Goal: Task Accomplishment & Management: Complete application form

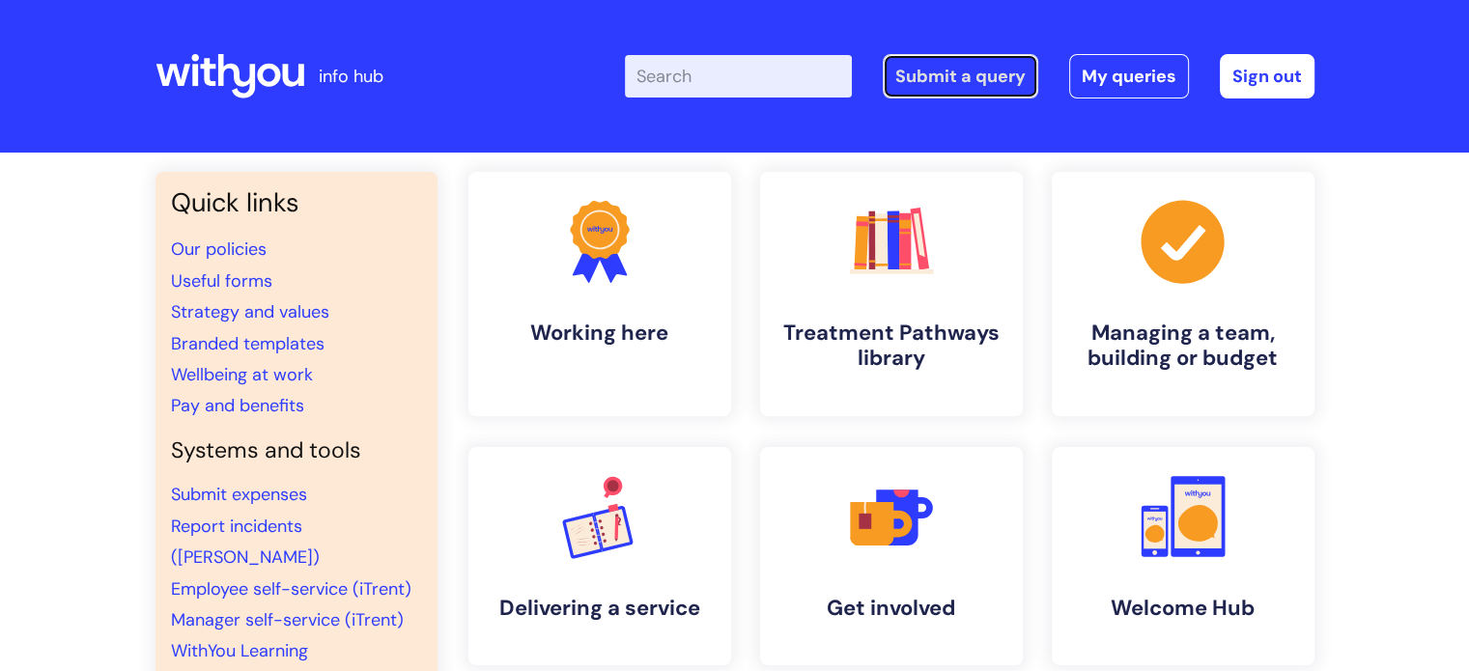
click at [989, 81] on link "Submit a query" at bounding box center [961, 76] width 156 height 44
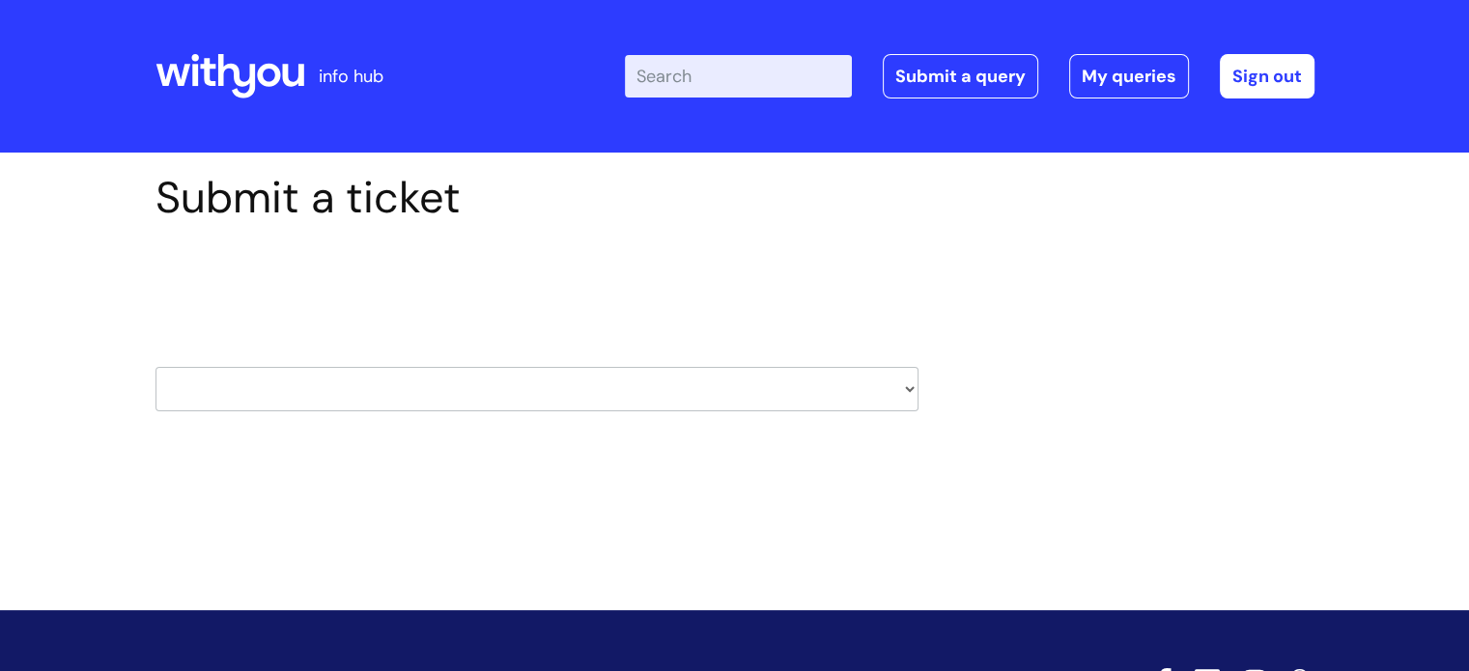
click at [877, 388] on select "HR / People IT and Support Clinical Drug Alerts Finance Accounts Data Support T…" at bounding box center [537, 389] width 763 height 44
select select "it_and_support"
click at [156, 367] on select "HR / People IT and Support Clinical Drug Alerts Finance Accounts Data Support T…" at bounding box center [537, 389] width 763 height 44
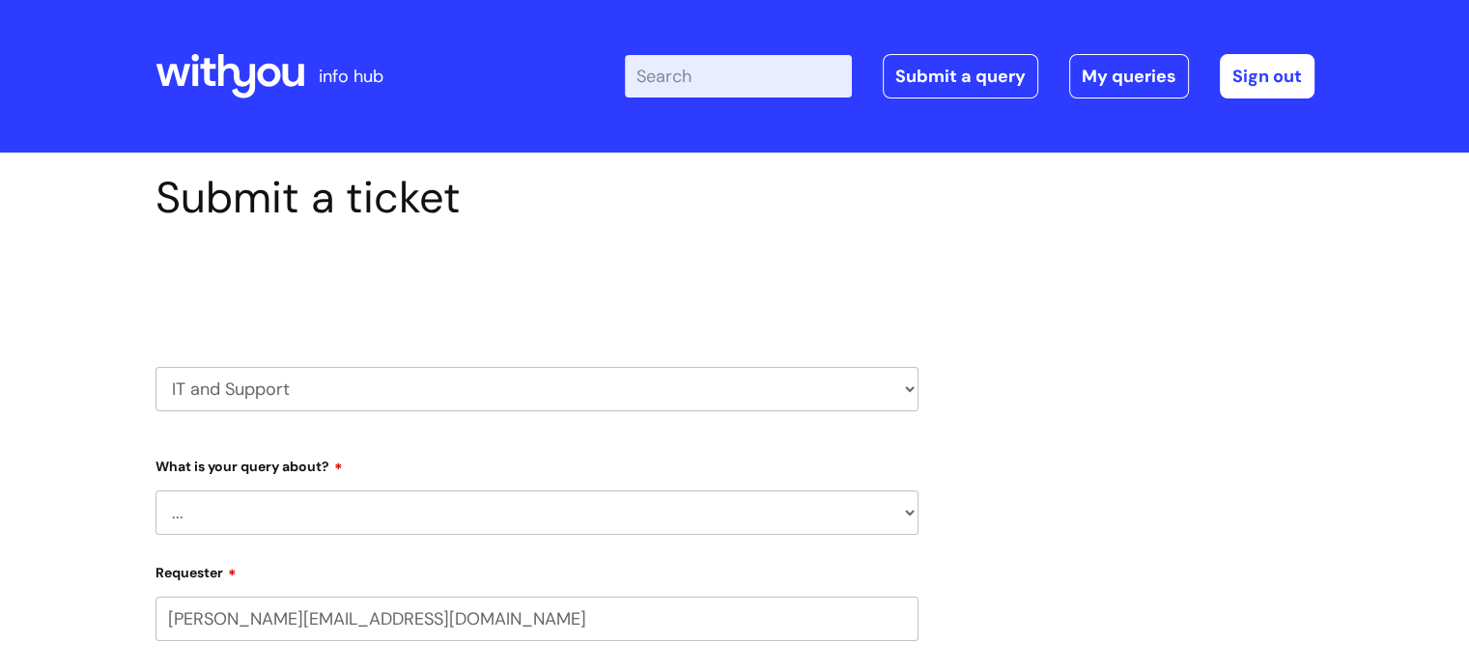
click at [547, 504] on select "... Mobile Phone Reset & MFA Accounts, Starters and Leavers IT Hardware issue I…" at bounding box center [537, 513] width 763 height 44
click at [156, 491] on select "... Mobile Phone Reset & MFA Accounts, Starters and Leavers IT Hardware issue I…" at bounding box center [537, 513] width 763 height 44
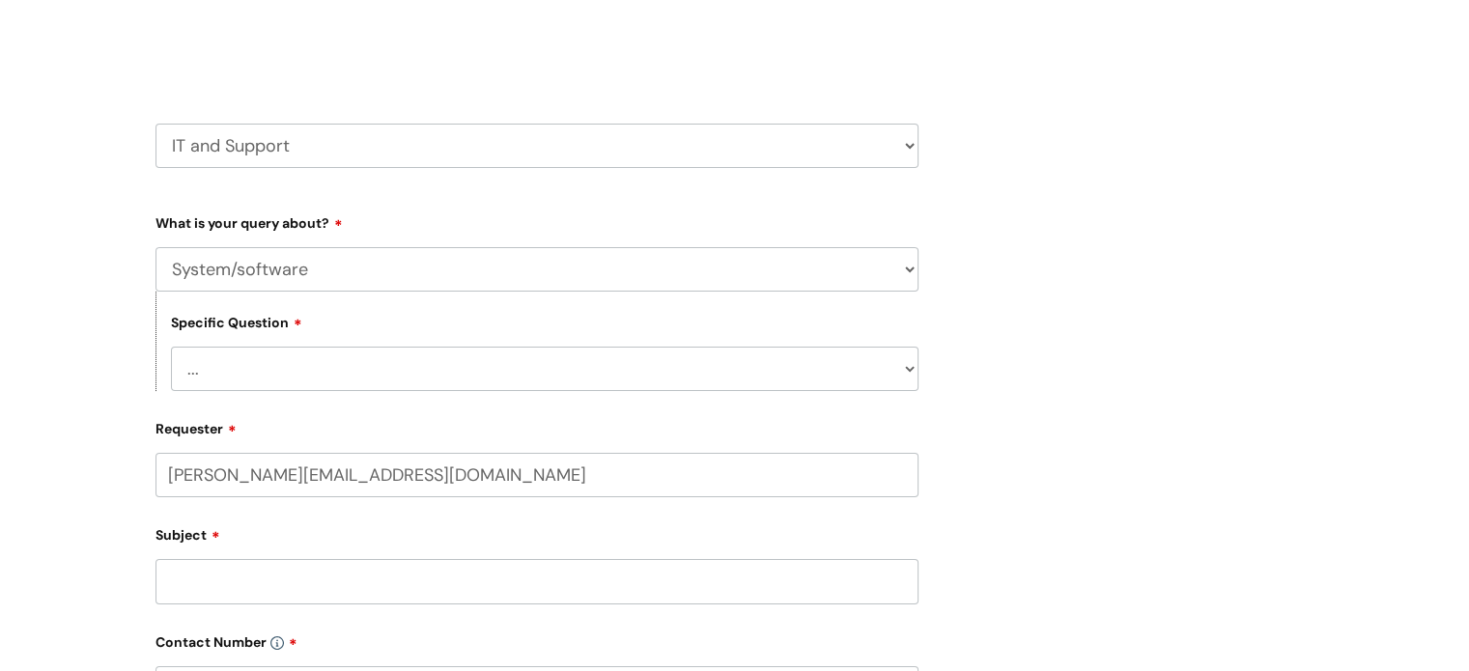
scroll to position [267, 0]
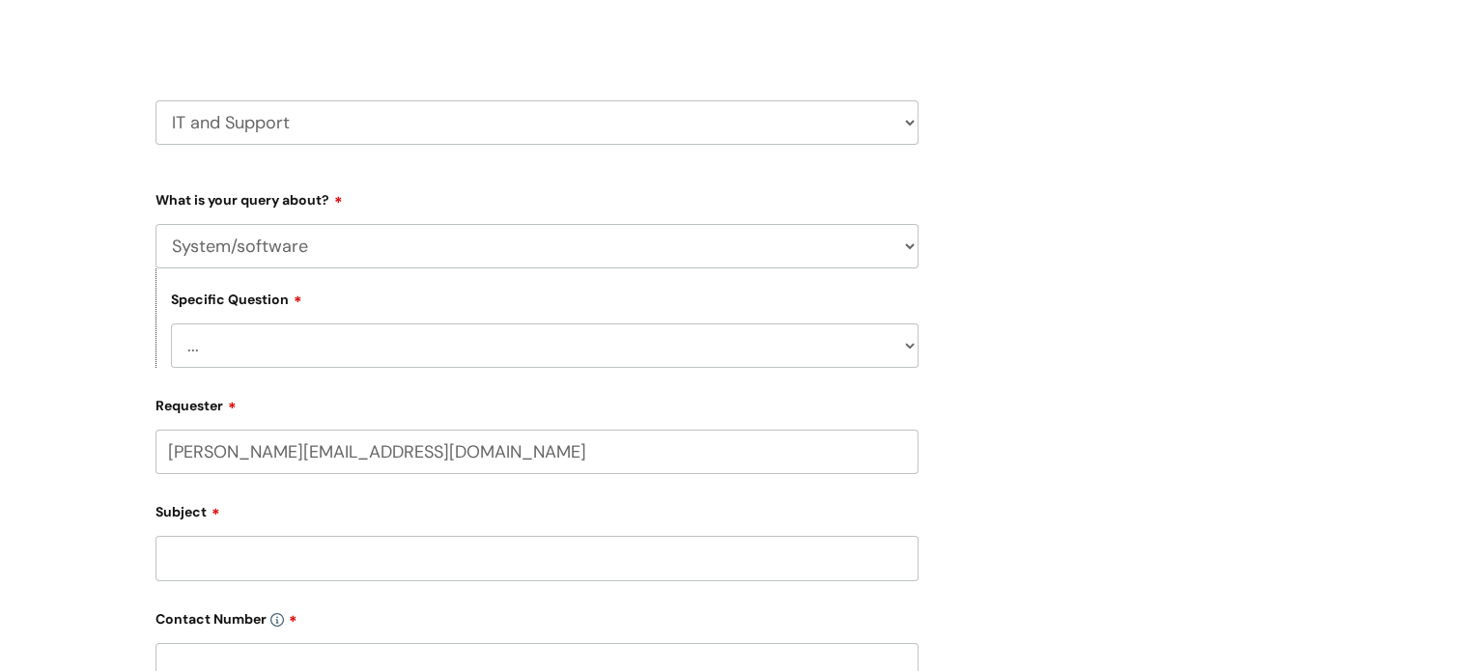
click at [657, 332] on select "... Halo PCMIS Iaptus NHS Email CJSM Email Mitel Another System Google (Workspa…" at bounding box center [545, 346] width 748 height 44
click at [1238, 302] on div "Submit a ticket Select issue type HR / People IT and Support Clinical Drug Aler…" at bounding box center [735, 509] width 1188 height 1209
click at [752, 247] on select "... Mobile Phone Reset & MFA Accounts, Starters and Leavers IT Hardware issue I…" at bounding box center [537, 246] width 763 height 44
select select "Something Else"
click at [156, 224] on select "... Mobile Phone Reset & MFA Accounts, Starters and Leavers IT Hardware issue I…" at bounding box center [537, 246] width 763 height 44
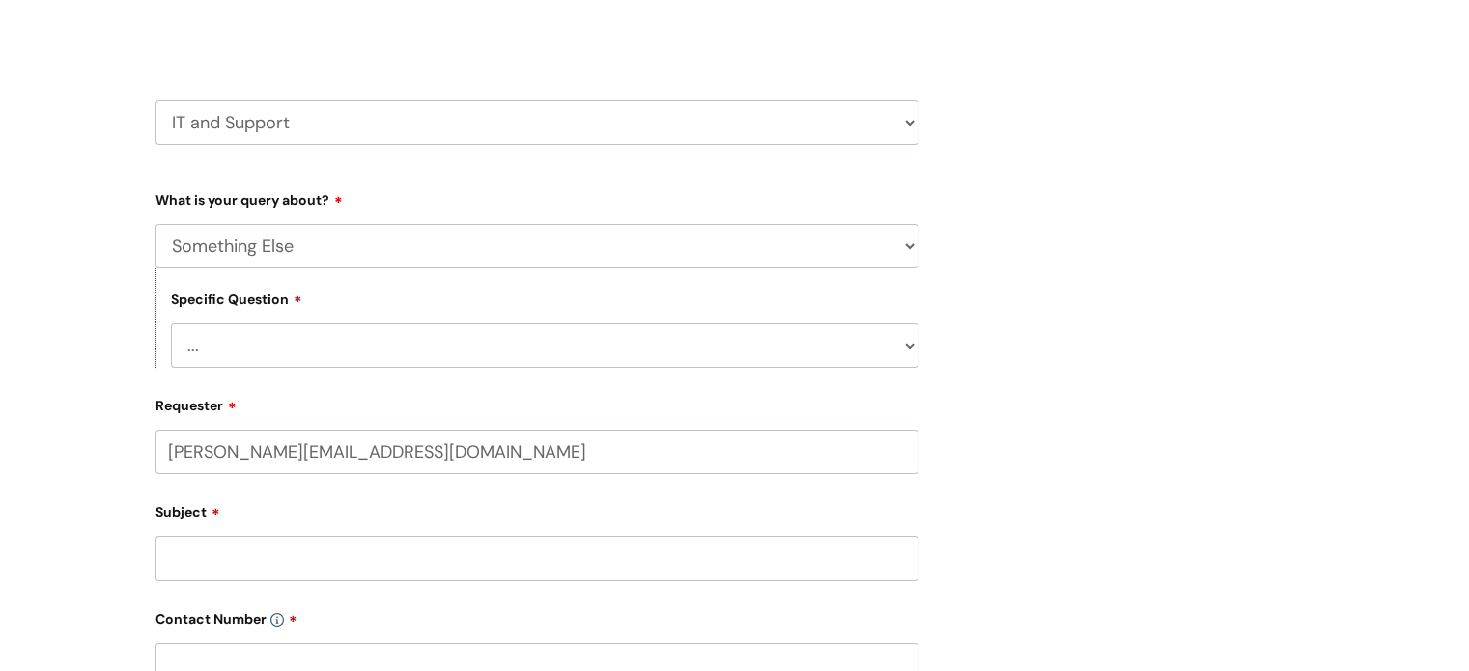
click at [856, 349] on select "... My problem is not listed" at bounding box center [545, 346] width 748 height 44
click at [371, 364] on select "... My problem is not listed" at bounding box center [545, 346] width 748 height 44
select select "My problem is not listed"
click at [171, 324] on select "... My problem is not listed" at bounding box center [545, 346] width 748 height 44
click at [300, 565] on input "Subject" at bounding box center [537, 558] width 763 height 44
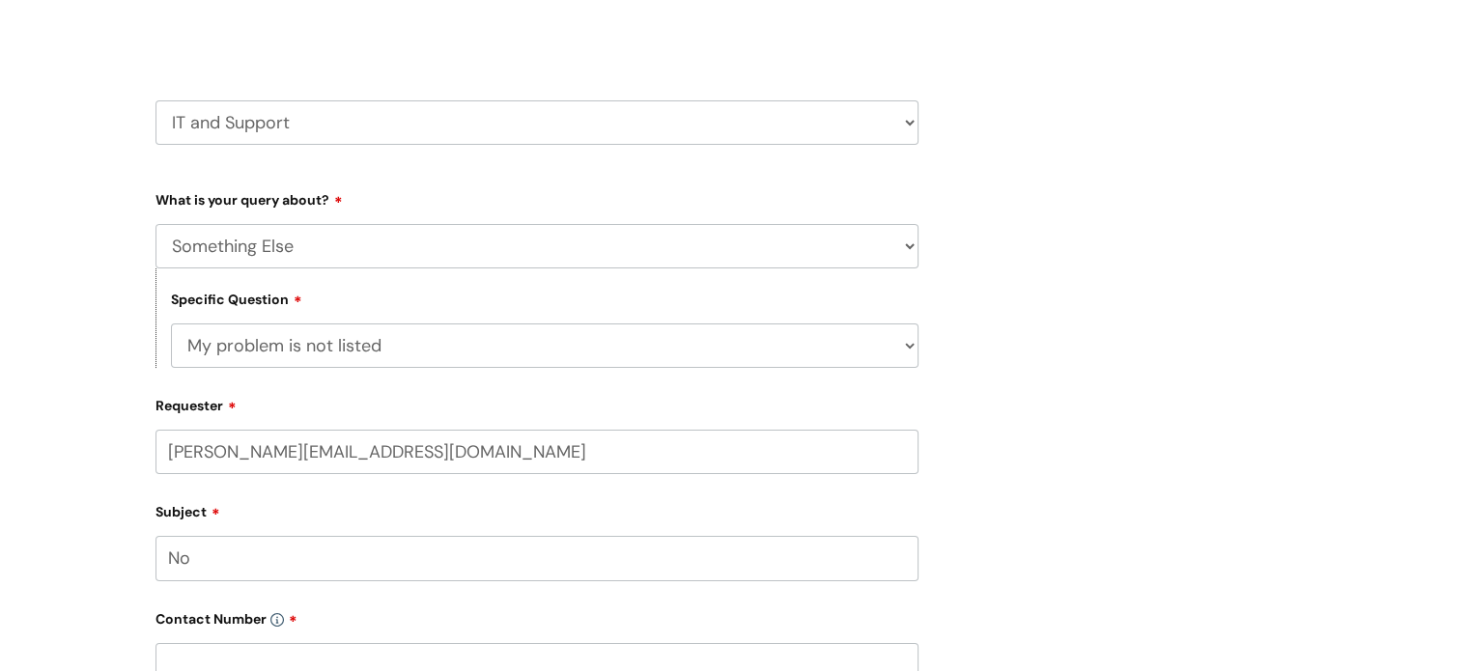
type input "N"
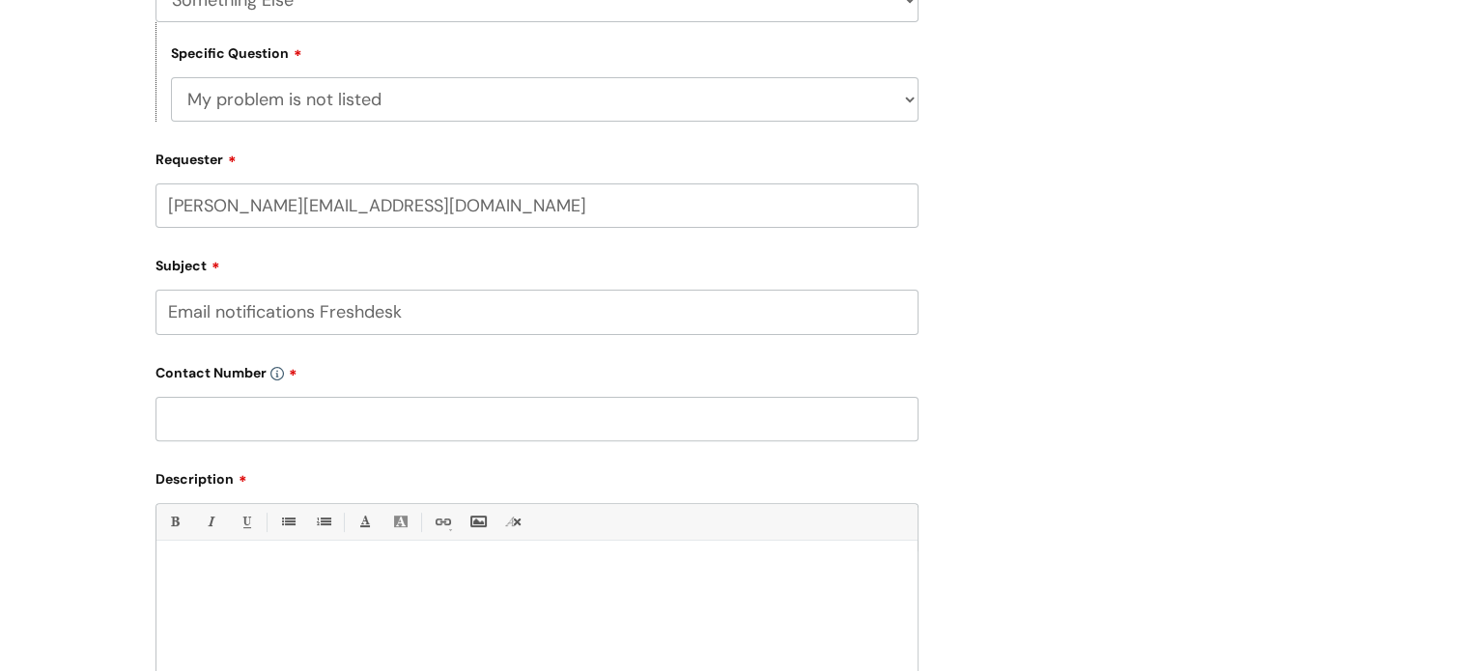
scroll to position [574, 0]
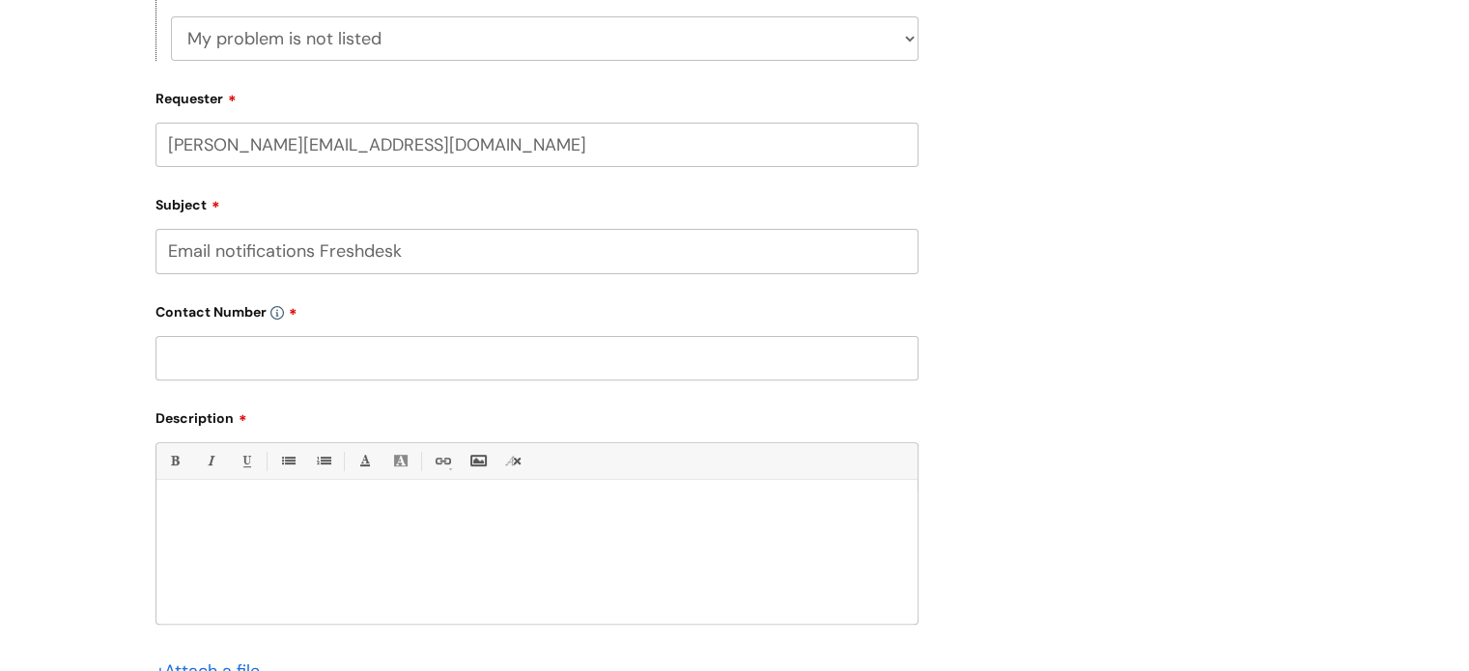
type input "Email notifications Freshdesk"
click at [336, 363] on input "text" at bounding box center [537, 358] width 763 height 44
paste input "07974 350 191"
type input "07974 350 191"
click at [301, 521] on p at bounding box center [537, 513] width 732 height 17
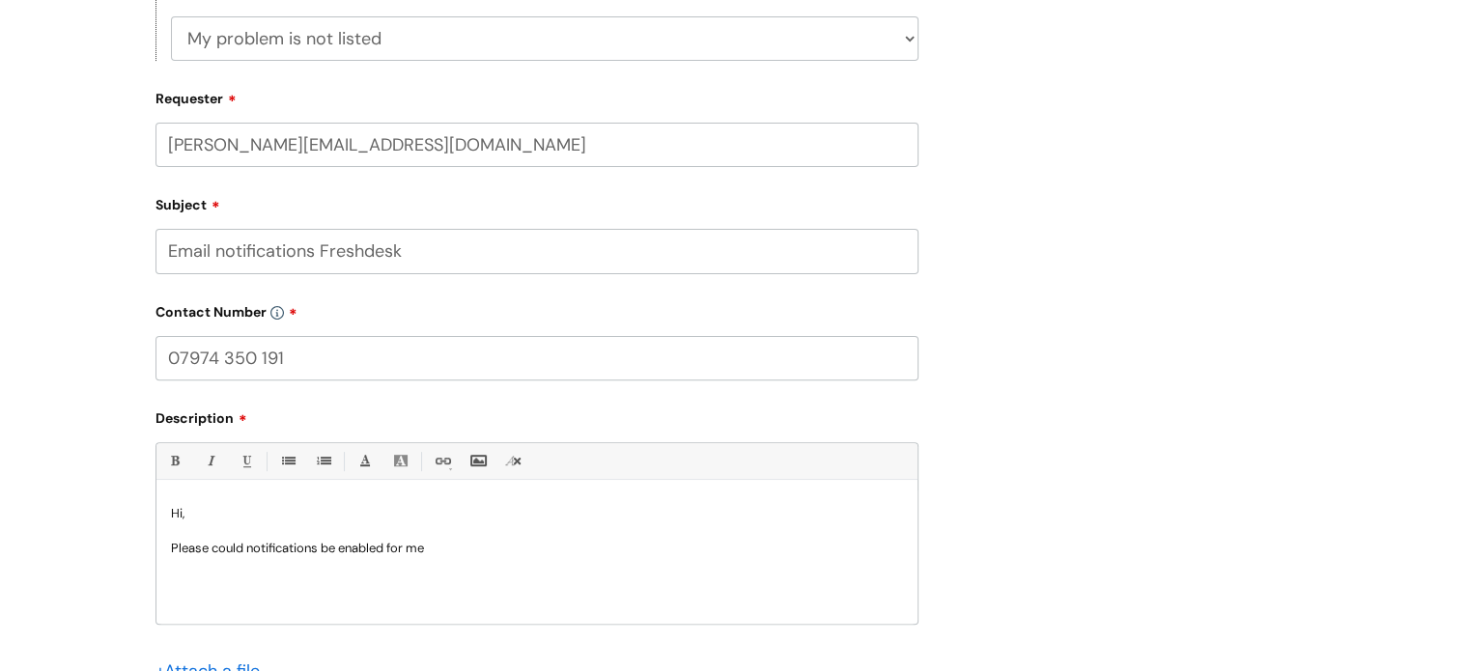
click at [247, 552] on p "Please could notifications be enabled for me" at bounding box center [537, 548] width 732 height 17
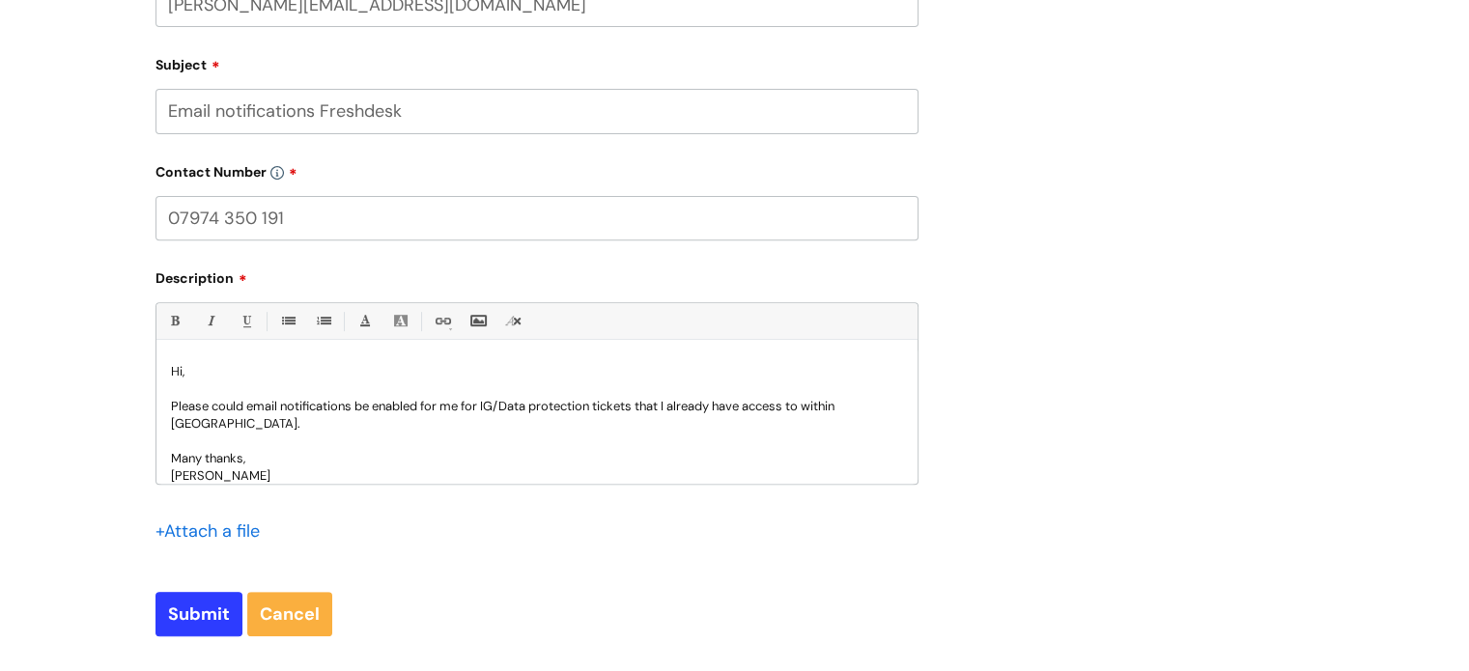
scroll to position [752, 0]
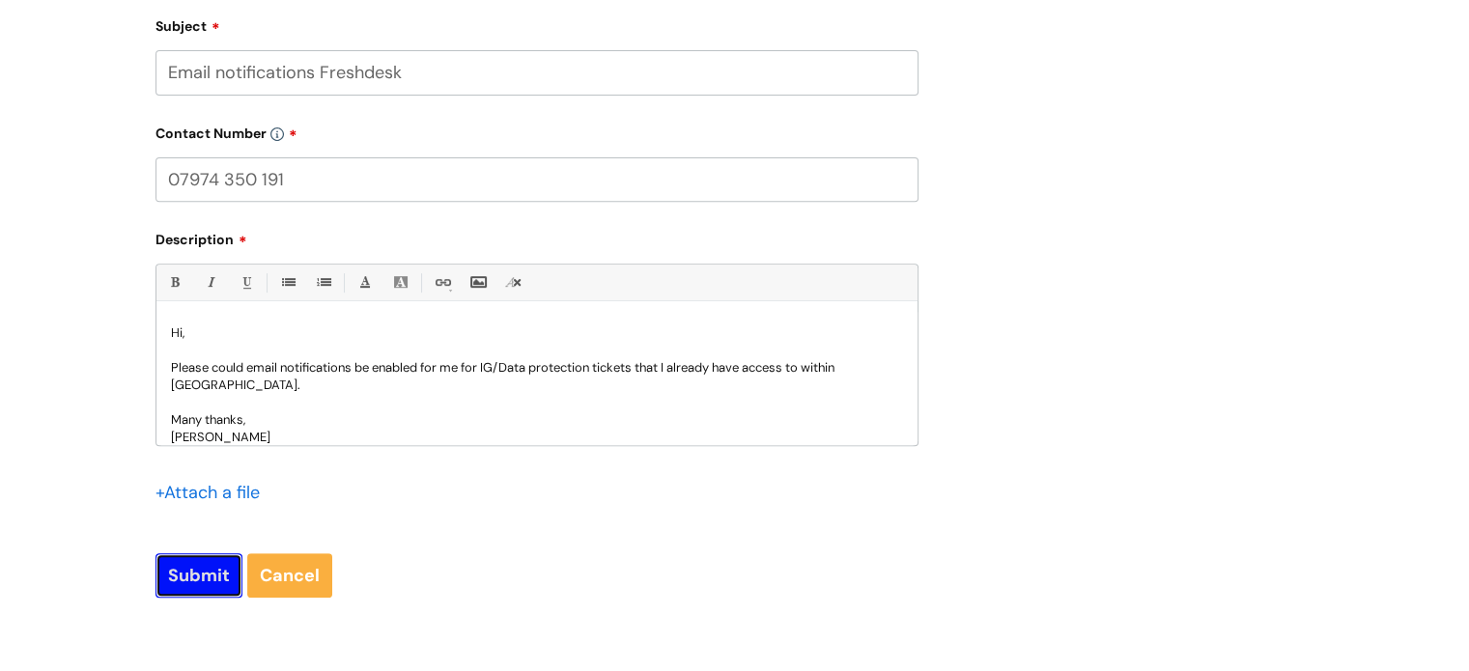
click at [178, 581] on input "Submit" at bounding box center [199, 575] width 87 height 44
type input "Please Wait..."
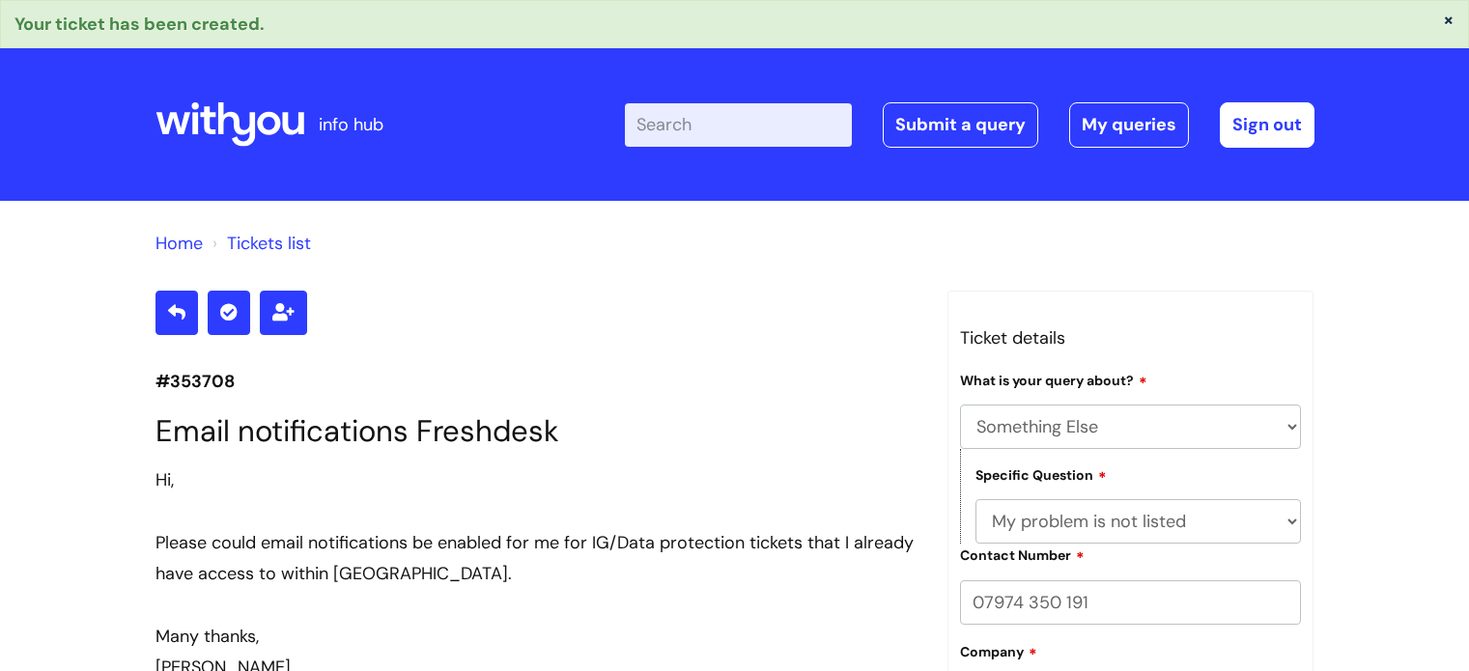
select select "Something Else"
select select "My problem is not listed"
